Goal: Book appointment/travel/reservation

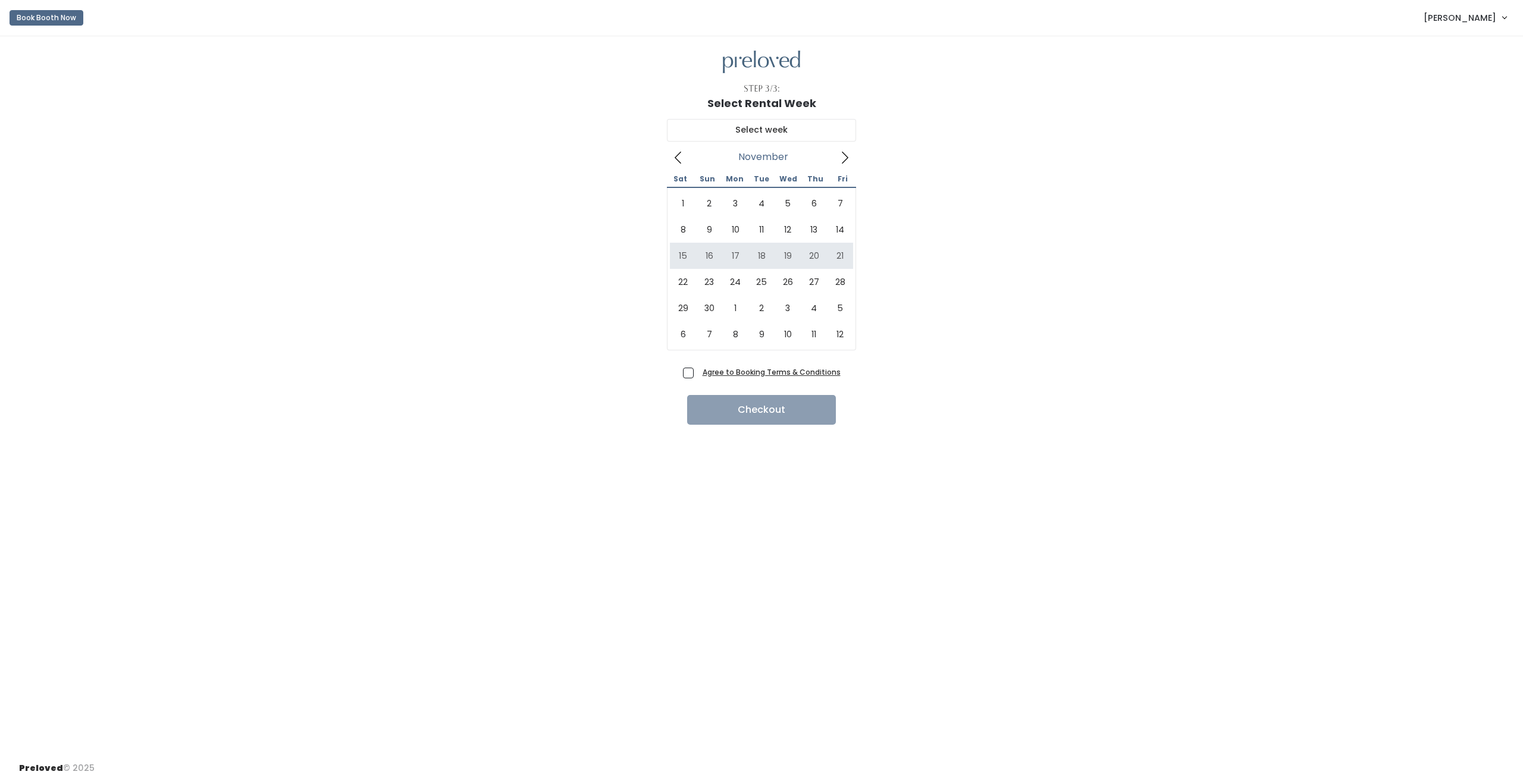
click at [677, 156] on icon at bounding box center [678, 157] width 13 height 13
click at [842, 212] on div "27 28 29 30 1 2 3 4 5 6 7 8 9 10 11 12 13 14 15 16 17 18 19 20 21 22 23 24 25 2…" at bounding box center [762, 268] width 183 height 157
click at [683, 158] on icon at bounding box center [678, 157] width 13 height 13
click at [675, 158] on icon at bounding box center [678, 158] width 7 height 12
click at [843, 198] on div "27 28 29 30 1 2 3 4 5 6 7 8 9 10 11 12 13 14 15 16 17 18 19 20 21 22 23 24 25 2…" at bounding box center [762, 268] width 183 height 157
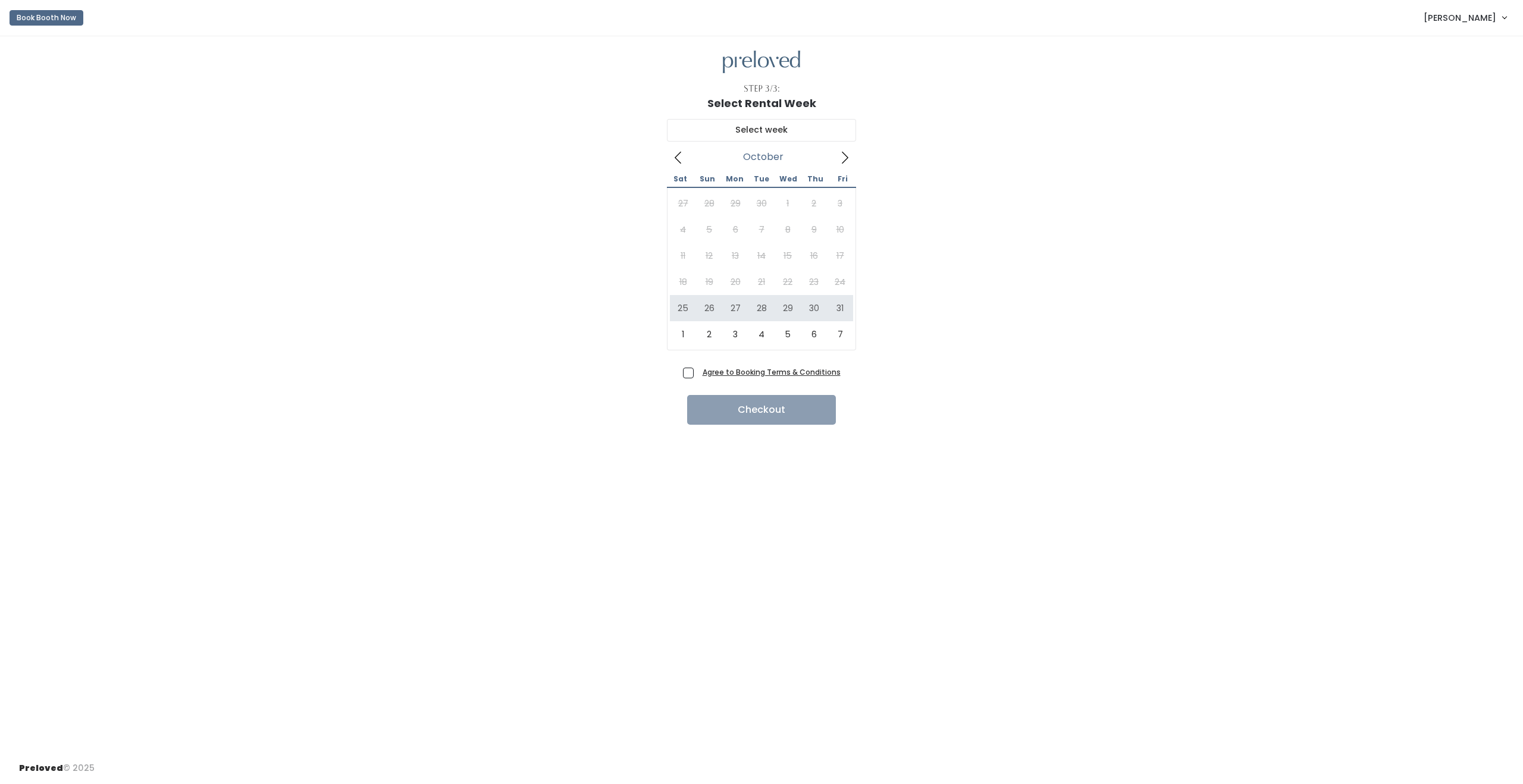
click at [843, 229] on div "27 28 29 30 1 2 3 4 5 6 7 8 9 10 11 12 13 14 15 16 17 18 19 20 21 22 23 24 25 2…" at bounding box center [762, 268] width 183 height 157
type input "October 25 to October 31"
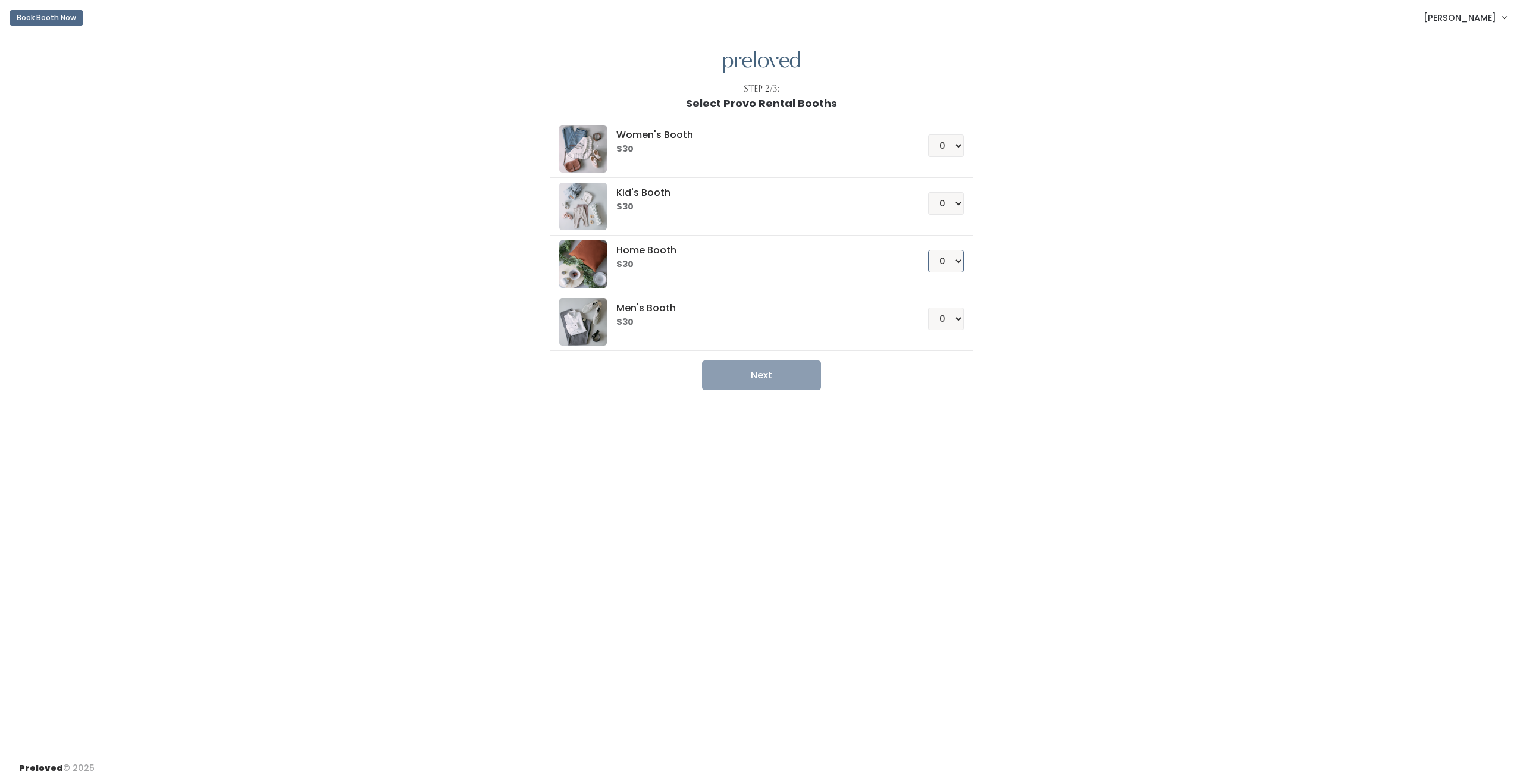
click at [953, 264] on select "0 1 2 3 4" at bounding box center [945, 261] width 36 height 22
select select "1"
click at [780, 372] on button "Next" at bounding box center [761, 375] width 119 height 30
drag, startPoint x: 633, startPoint y: 150, endPoint x: 617, endPoint y: 150, distance: 16.0
click at [617, 150] on h6 "$30" at bounding box center [758, 149] width 283 height 10
